Goal: Task Accomplishment & Management: Manage account settings

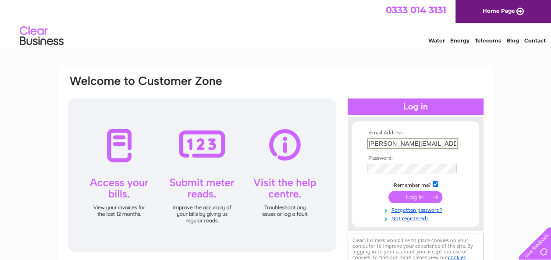
scroll to position [0, 5]
drag, startPoint x: 366, startPoint y: 142, endPoint x: 513, endPoint y: 150, distance: 146.5
click at [513, 150] on div "Email Address: ilona.soffe@aocarchaeology.com Password:" at bounding box center [275, 263] width 551 height 395
type input "mary.peteranna@aocarchaeology.com"
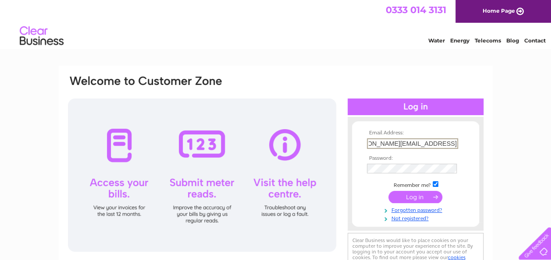
drag, startPoint x: 504, startPoint y: 129, endPoint x: 497, endPoint y: 129, distance: 7.0
click at [505, 128] on div "Email Address: mary.peteranna@aocarchaeology.com Password:" at bounding box center [275, 263] width 551 height 395
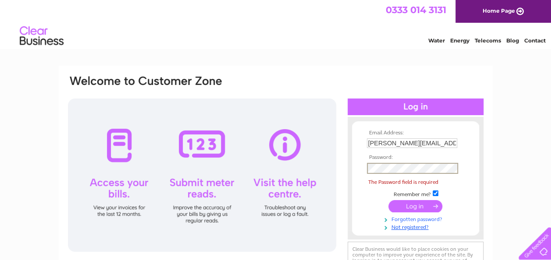
click at [409, 205] on tbody "Email Address: mary.peteranna@aocarchaeology.com Password: The Password field i…" at bounding box center [415, 180] width 102 height 101
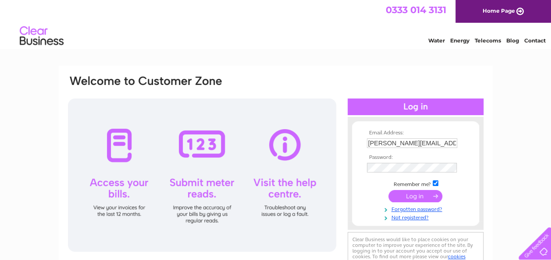
click at [418, 194] on input "submit" at bounding box center [415, 196] width 54 height 12
click at [407, 197] on input "submit" at bounding box center [415, 196] width 54 height 12
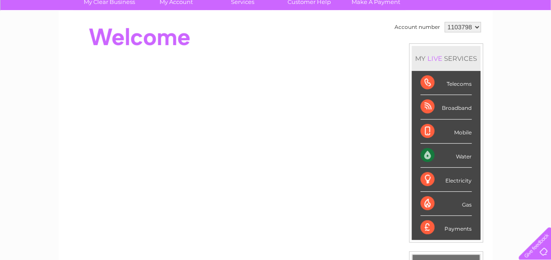
scroll to position [44, 0]
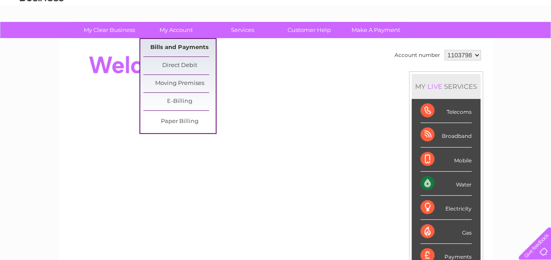
click at [175, 47] on link "Bills and Payments" at bounding box center [179, 48] width 72 height 18
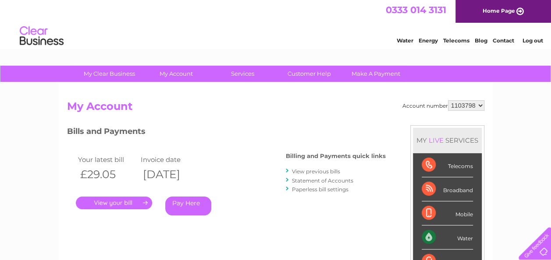
click at [127, 204] on link "." at bounding box center [114, 203] width 76 height 13
click at [129, 201] on link "." at bounding box center [114, 203] width 76 height 13
click at [149, 203] on link "." at bounding box center [114, 203] width 76 height 13
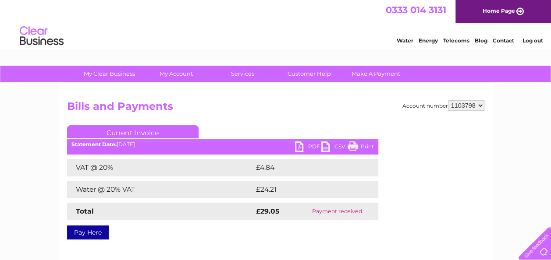
click at [301, 148] on link "PDF" at bounding box center [308, 147] width 26 height 13
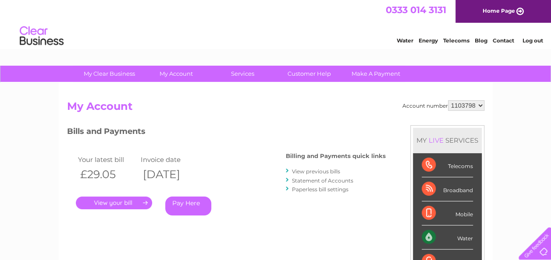
click at [322, 172] on link "View previous bills" at bounding box center [316, 171] width 48 height 7
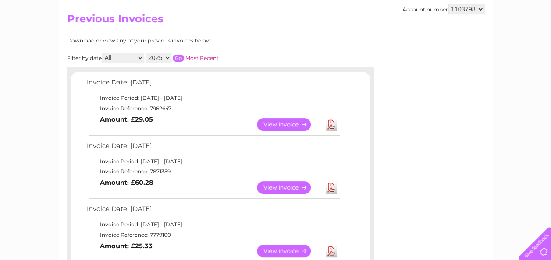
scroll to position [175, 0]
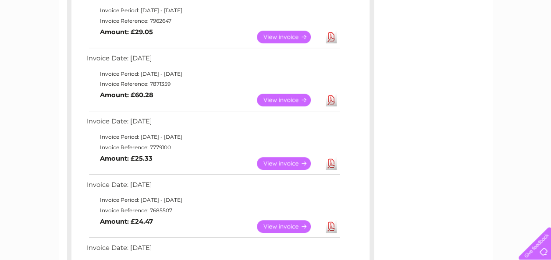
click at [294, 99] on link "View" at bounding box center [289, 100] width 64 height 13
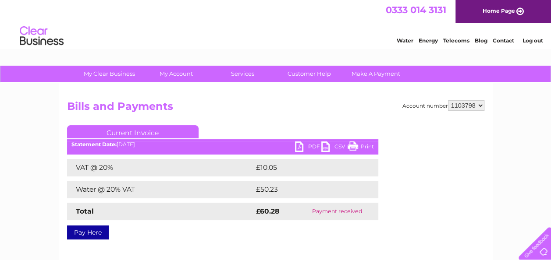
click at [311, 146] on link "PDF" at bounding box center [308, 147] width 26 height 13
click at [299, 146] on link "PDF" at bounding box center [308, 147] width 26 height 13
click at [297, 148] on link "PDF" at bounding box center [308, 147] width 26 height 13
